Goal: Information Seeking & Learning: Compare options

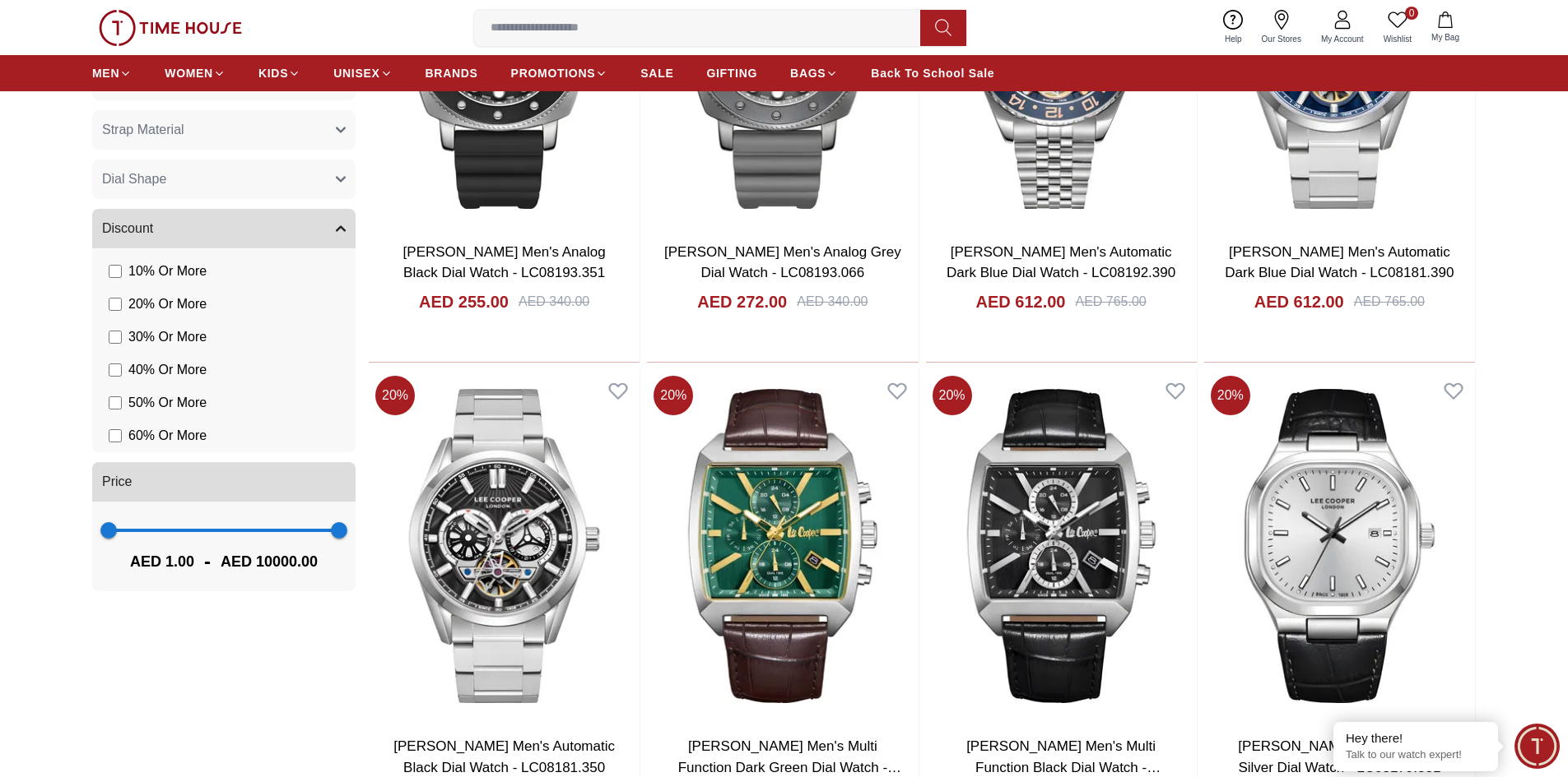
scroll to position [1645, 0]
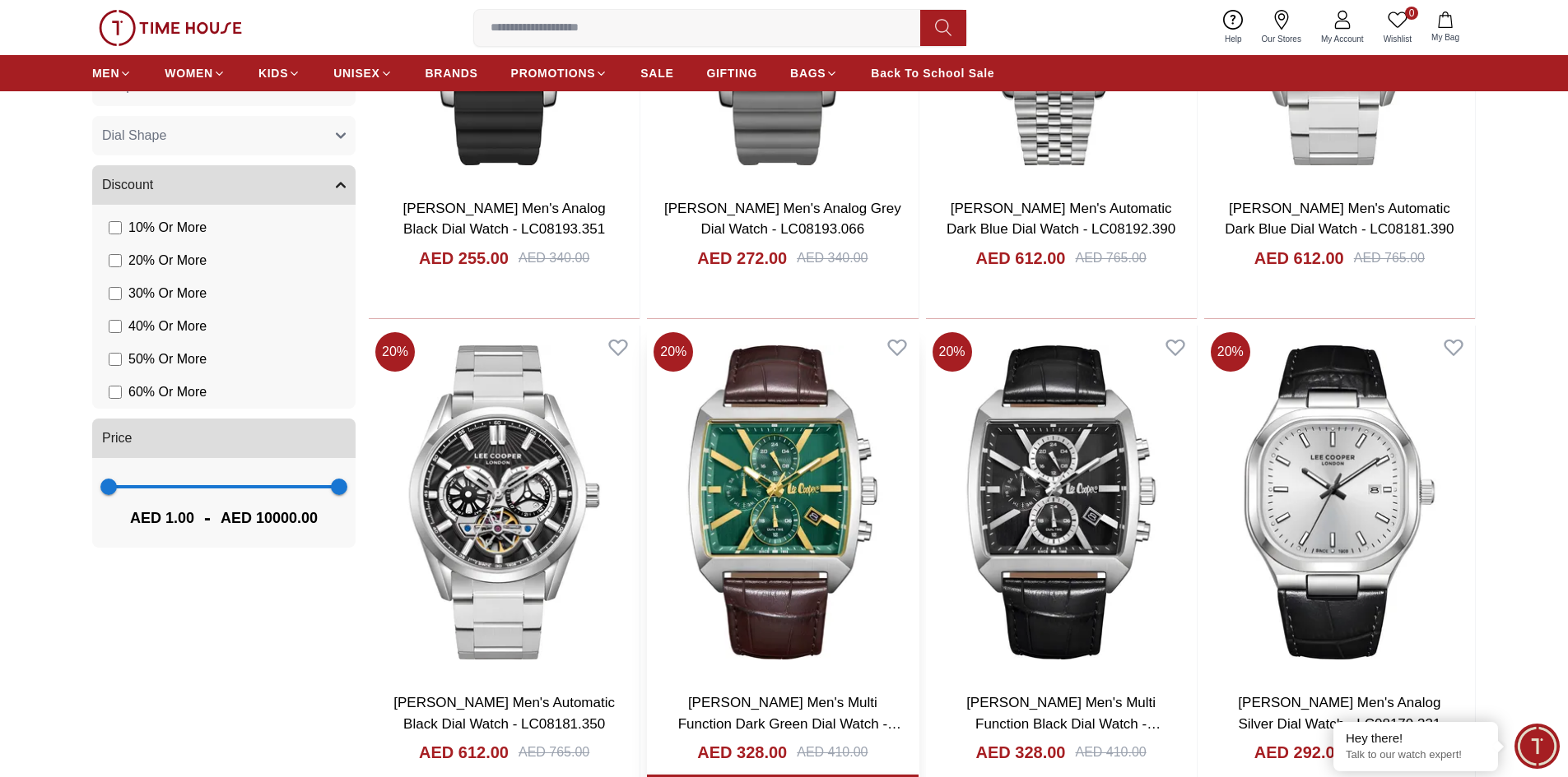
click at [837, 486] on img at bounding box center [782, 503] width 270 height 354
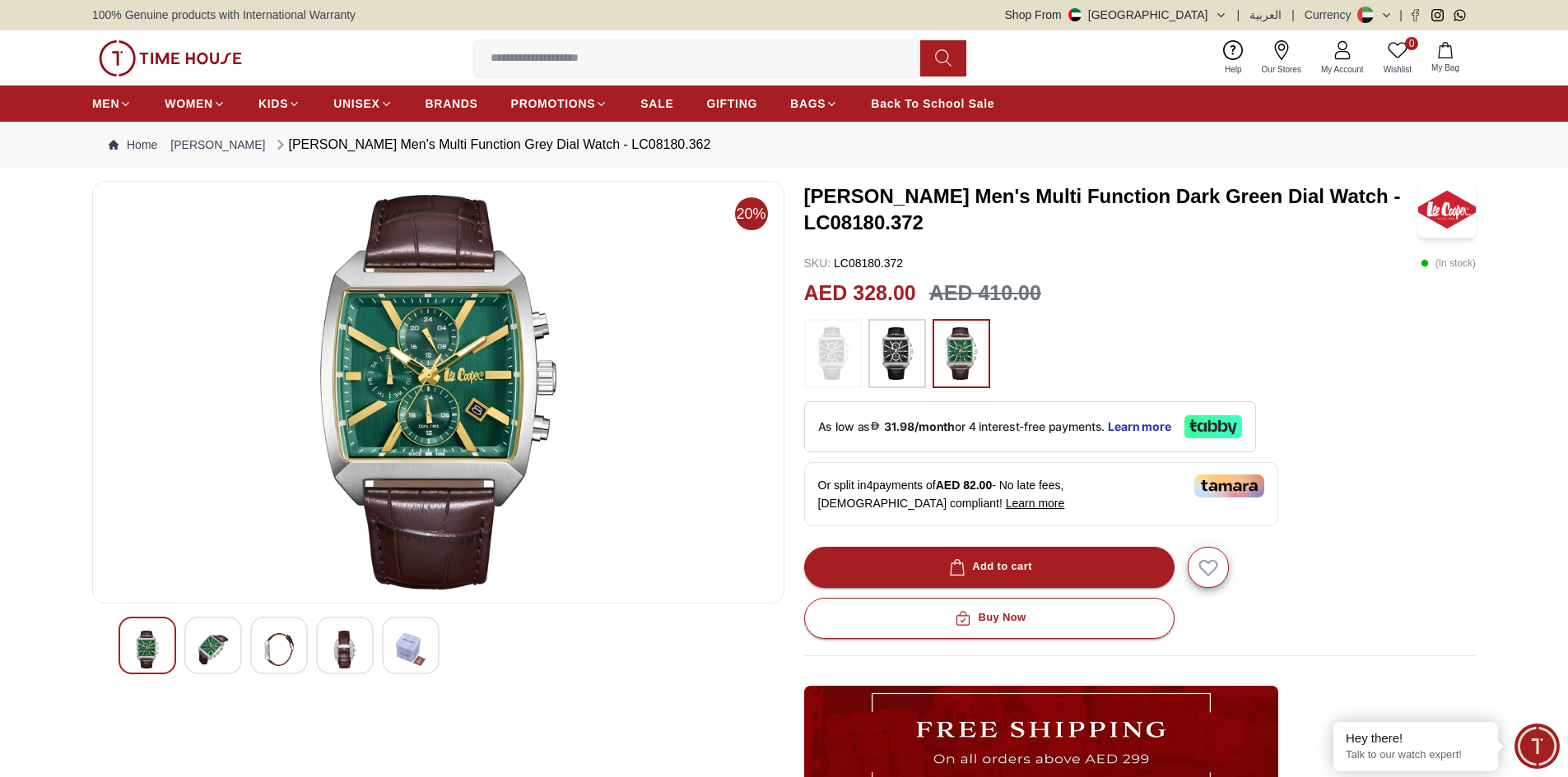
click at [901, 367] on img at bounding box center [896, 354] width 41 height 52
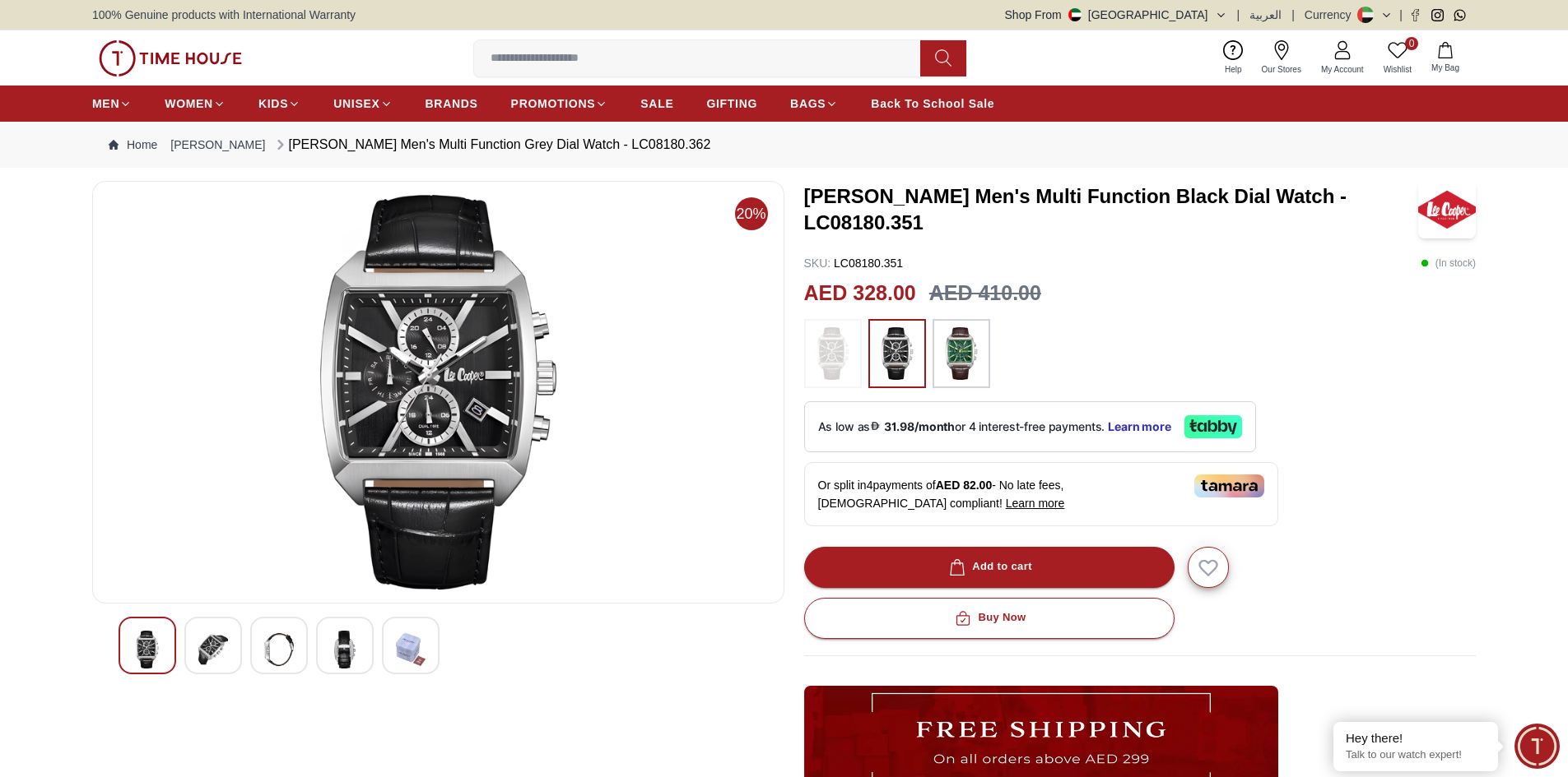
click at [841, 355] on img at bounding box center [832, 354] width 41 height 52
